Goal: Navigation & Orientation: Understand site structure

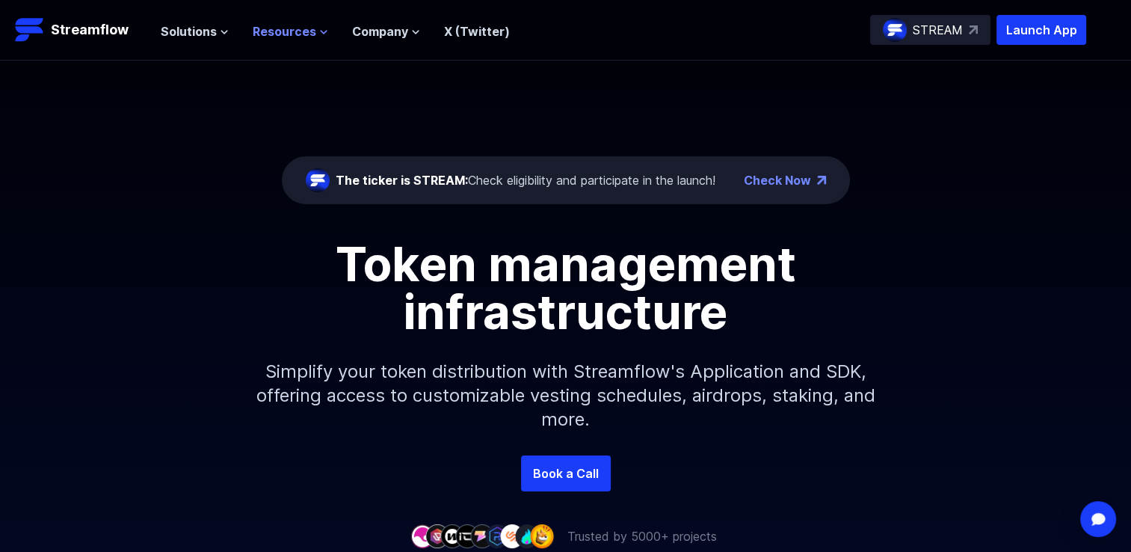
click at [281, 37] on span "Resources" at bounding box center [285, 31] width 64 height 18
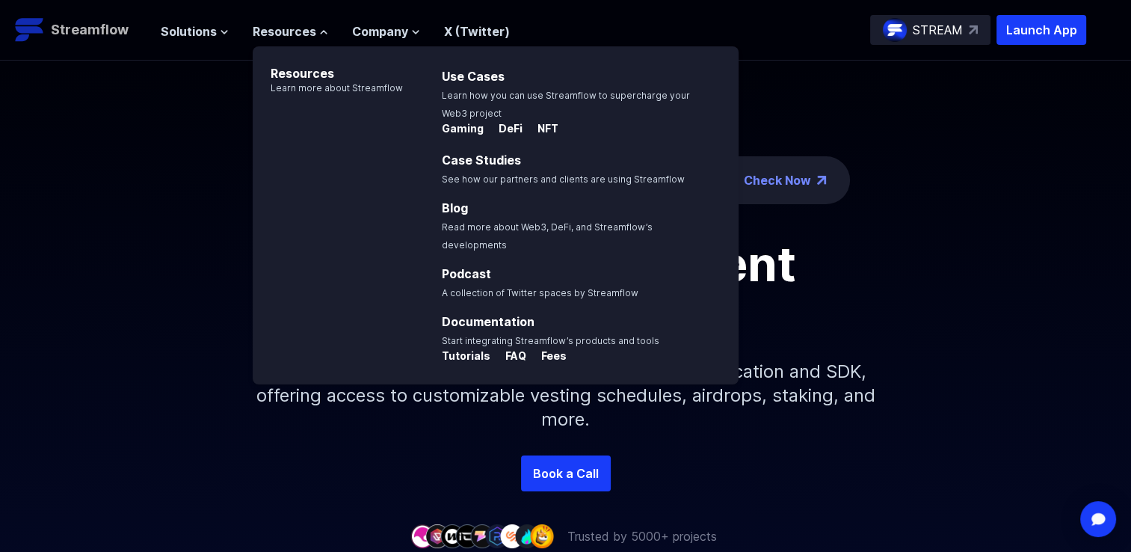
click at [103, 27] on p "Streamflow" at bounding box center [90, 29] width 78 height 21
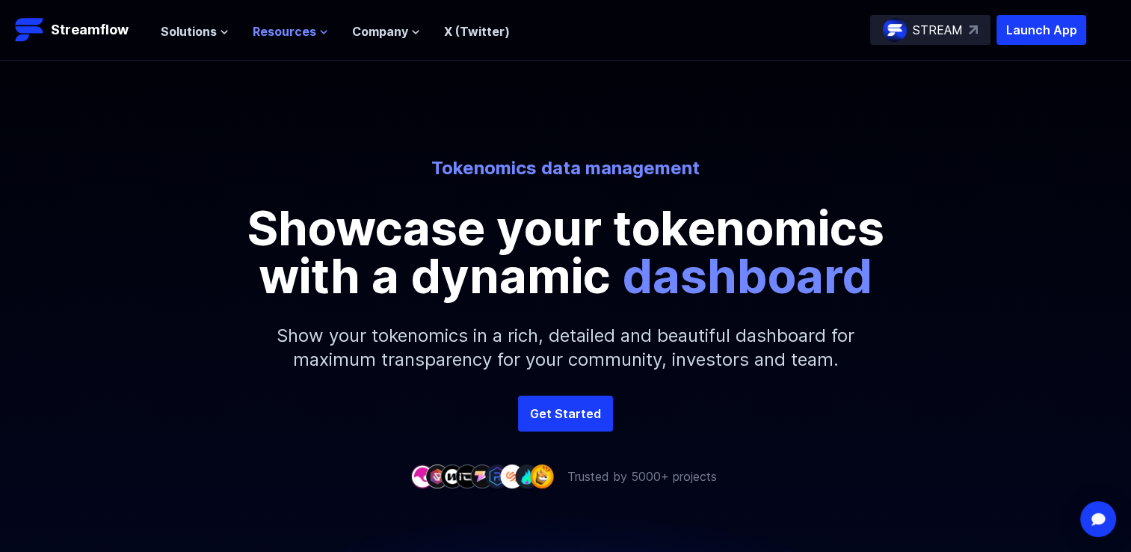
click at [300, 33] on span "Resources" at bounding box center [285, 31] width 64 height 18
